Goal: Information Seeking & Learning: Learn about a topic

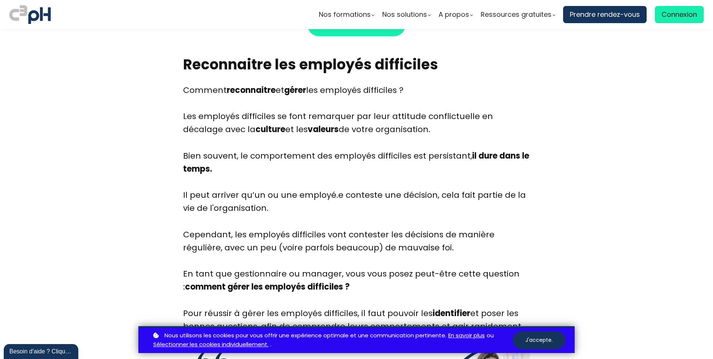
click at [207, 176] on div "Bien souvent, le comportement des employés difficiles est persistant, il dure d…" at bounding box center [356, 169] width 347 height 40
click at [183, 172] on b "il dure dans le temps." at bounding box center [356, 162] width 346 height 25
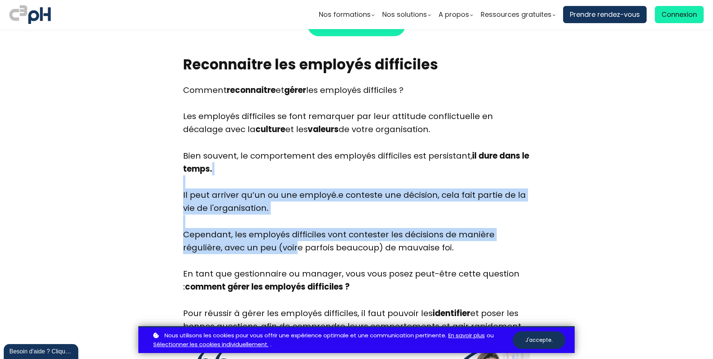
drag, startPoint x: 187, startPoint y: 177, endPoint x: 255, endPoint y: 249, distance: 98.4
click at [255, 249] on div "Comment reconnaitre et gérer les employés difficiles ? Les employés difficiles …" at bounding box center [356, 209] width 347 height 250
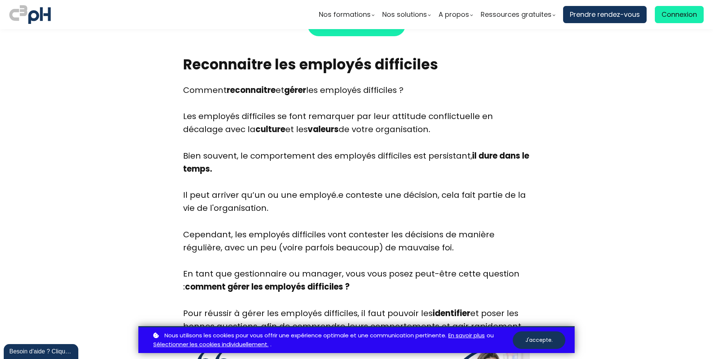
drag, startPoint x: 255, startPoint y: 249, endPoint x: 182, endPoint y: 187, distance: 95.6
click at [190, 167] on b "il dure dans le temps." at bounding box center [356, 162] width 346 height 25
click at [223, 173] on div "Bien souvent, le comportement des employés difficiles est persistant, il dure d…" at bounding box center [356, 169] width 347 height 40
click at [288, 176] on div "Bien souvent, le comportement des employés difficiles est persistant, il dure d…" at bounding box center [356, 169] width 347 height 40
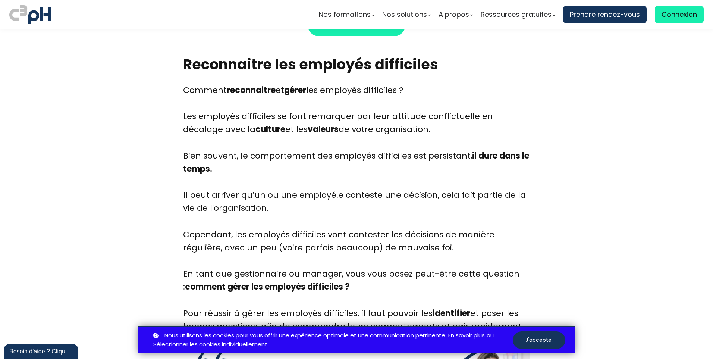
click at [266, 203] on div "Il peut arriver qu’un ou une employé.e conteste une décision, cela fait partie …" at bounding box center [356, 208] width 347 height 40
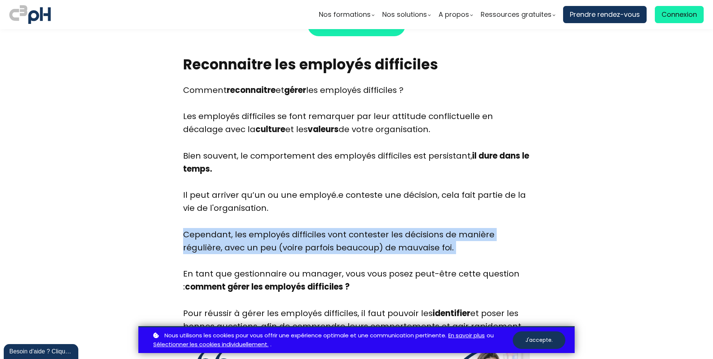
drag, startPoint x: 598, startPoint y: 245, endPoint x: 574, endPoint y: 266, distance: 31.7
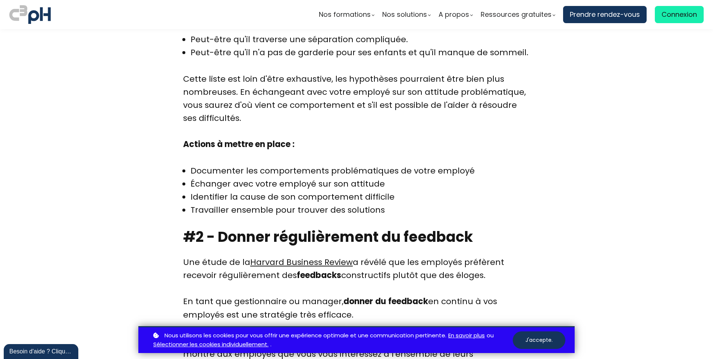
scroll to position [1577, 0]
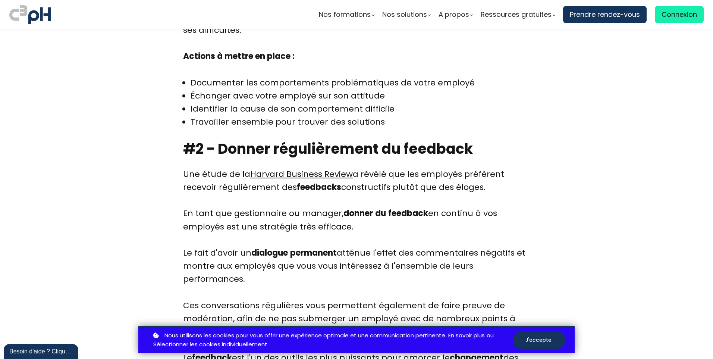
scroll to position [1651, 0]
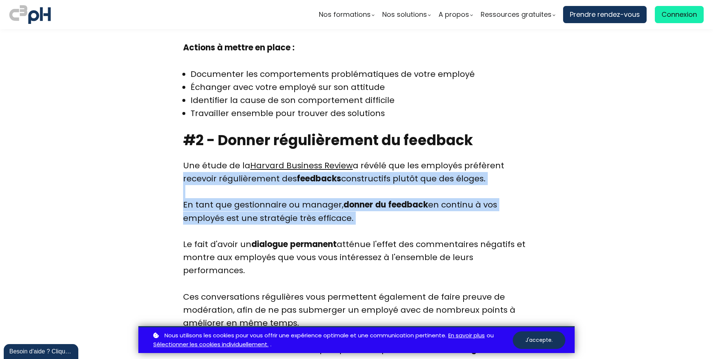
drag, startPoint x: 557, startPoint y: 166, endPoint x: 557, endPoint y: 238, distance: 72.0
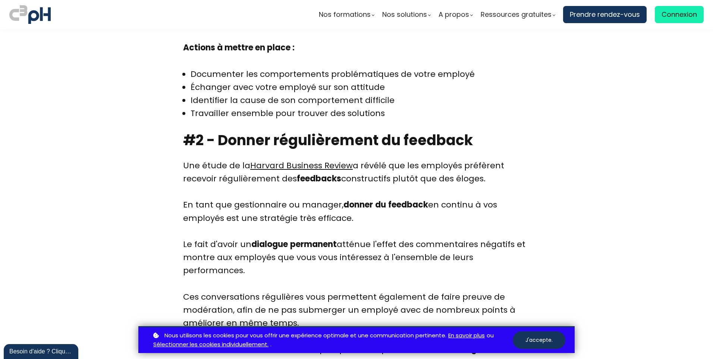
drag, startPoint x: 557, startPoint y: 238, endPoint x: 530, endPoint y: 112, distance: 128.2
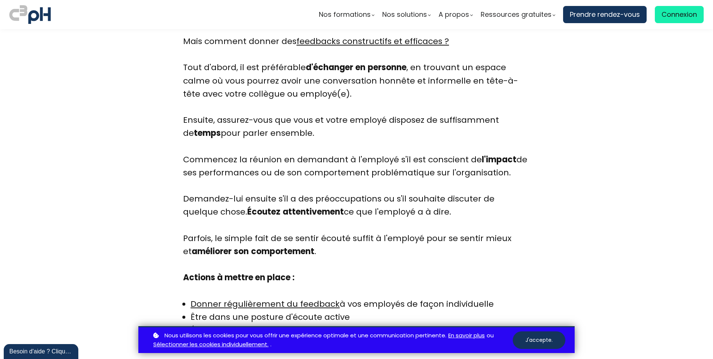
scroll to position [2062, 0]
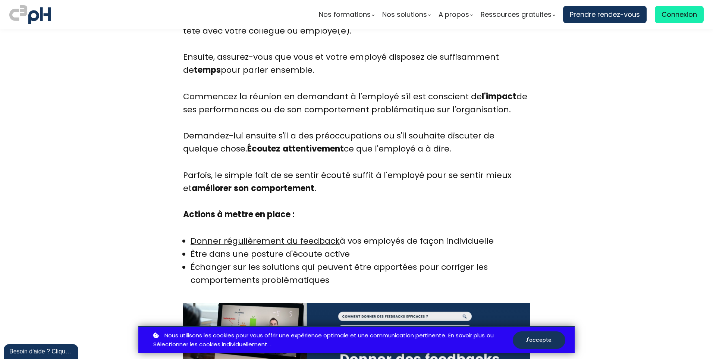
click at [128, 180] on section "Introduction En tant que gestionnaire, vous rêvez certainement de travailler to…" at bounding box center [356, 249] width 713 height 3986
drag, startPoint x: 128, startPoint y: 180, endPoint x: 98, endPoint y: 189, distance: 30.7
click at [98, 189] on section "Introduction En tant que gestionnaire, vous rêvez certainement de travailler to…" at bounding box center [356, 249] width 713 height 3986
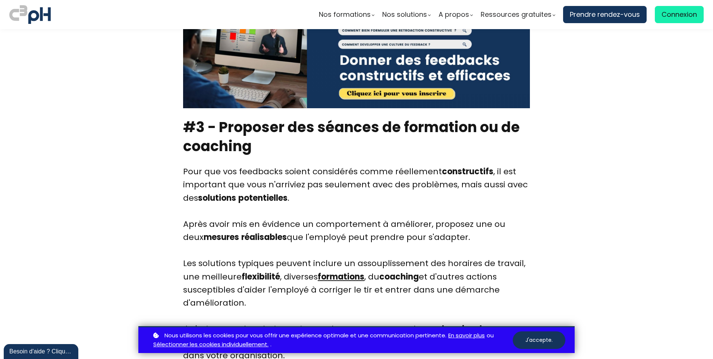
scroll to position [2360, 0]
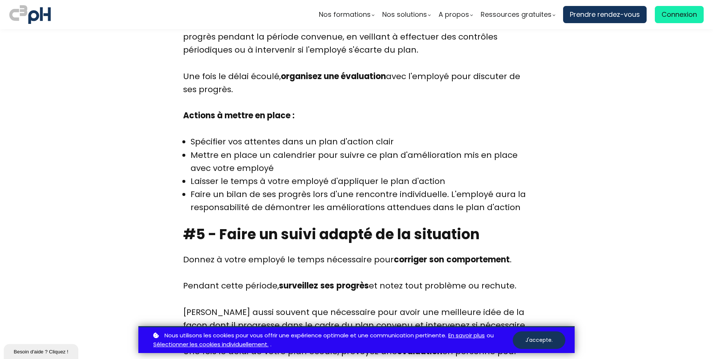
scroll to position [3106, 0]
